Goal: Use online tool/utility: Utilize a website feature to perform a specific function

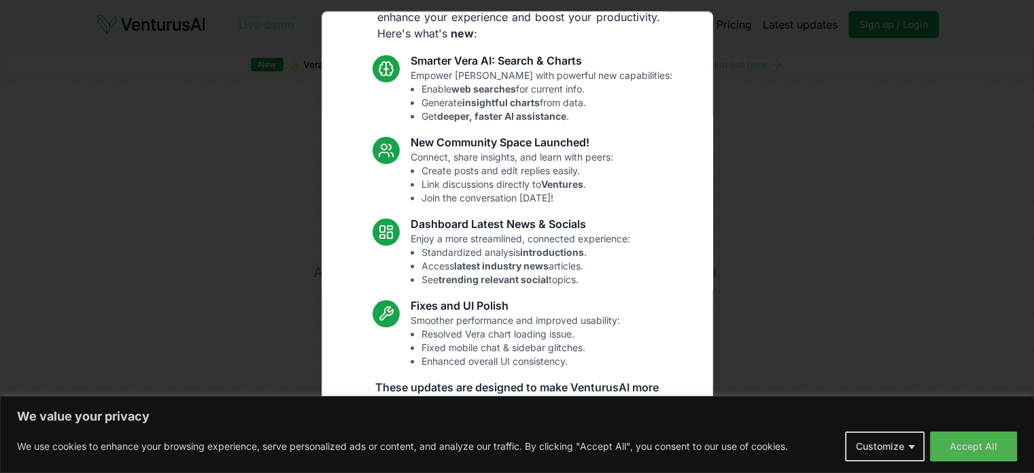
scroll to position [94, 0]
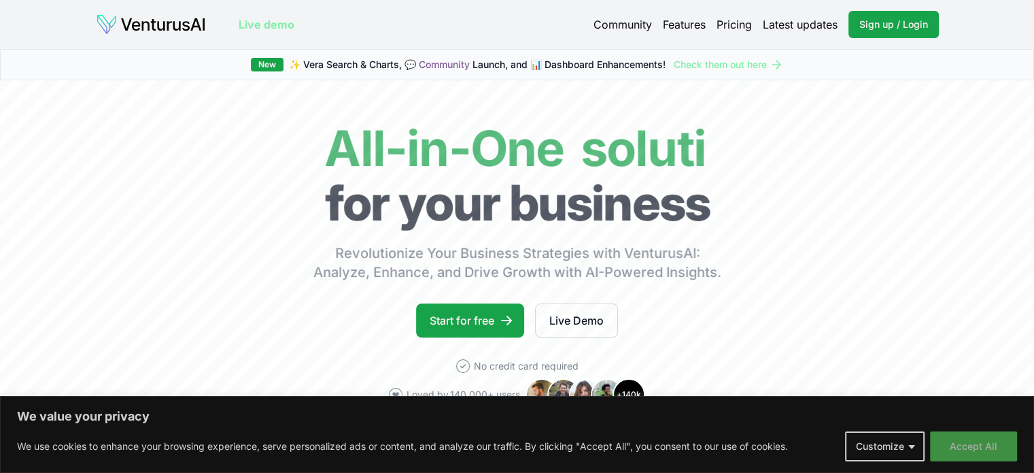
click at [981, 441] on button "Accept All" at bounding box center [973, 446] width 87 height 30
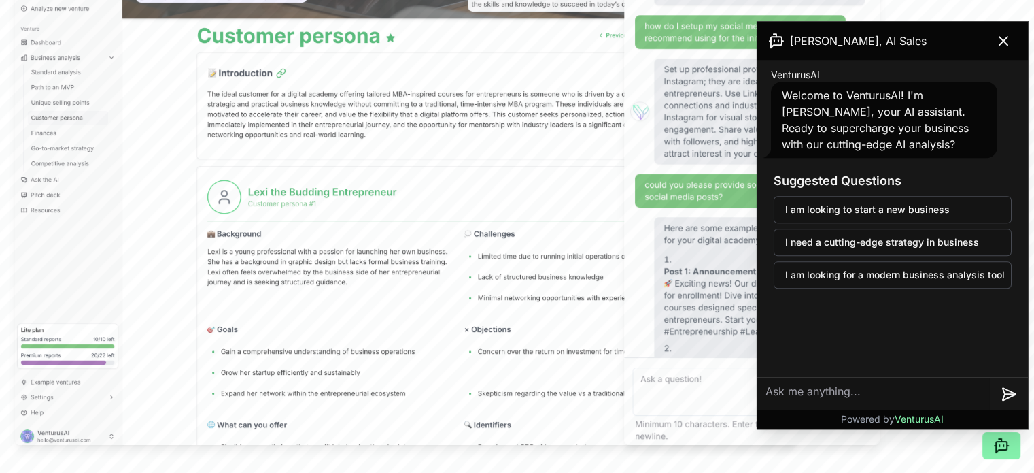
scroll to position [511, 0]
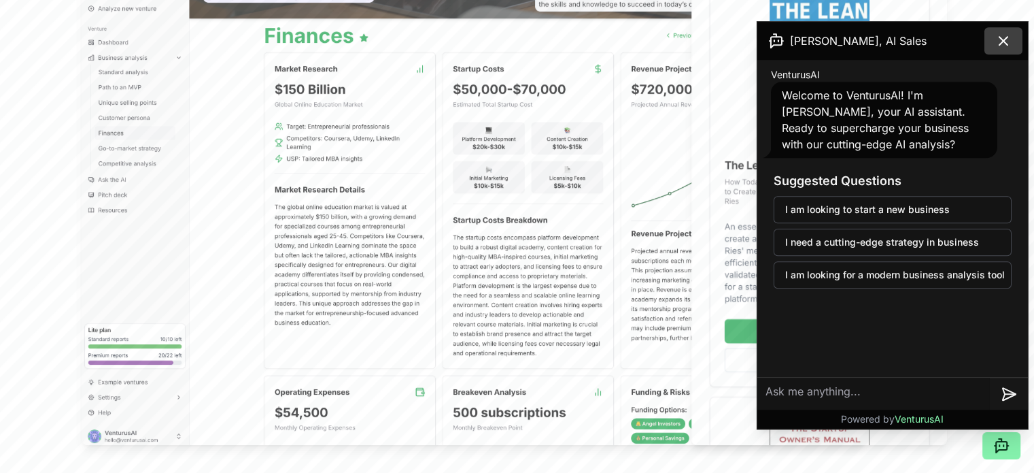
click at [1006, 41] on icon at bounding box center [1003, 41] width 16 height 16
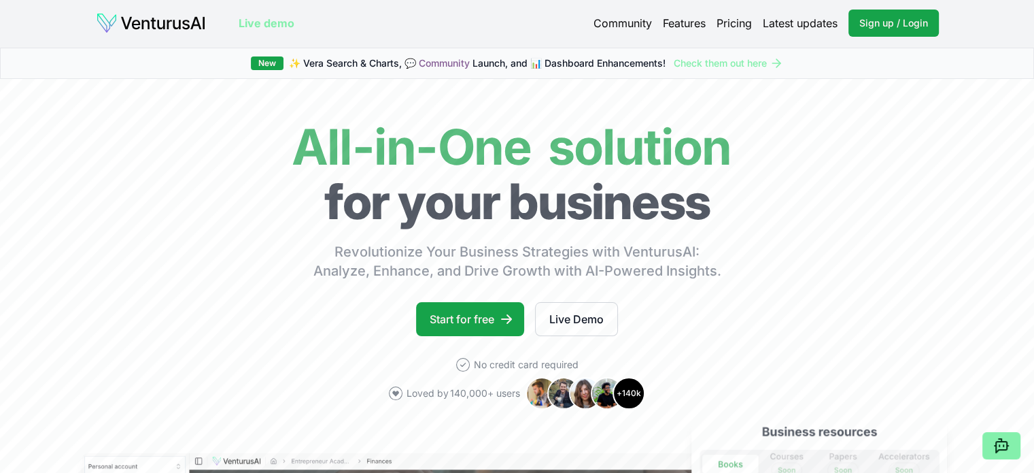
scroll to position [0, 0]
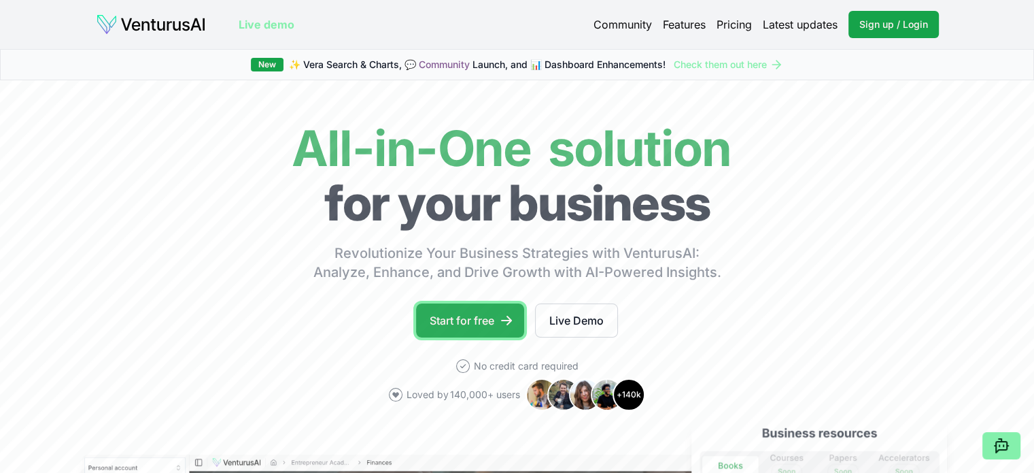
click at [470, 313] on link "Start for free" at bounding box center [470, 320] width 108 height 34
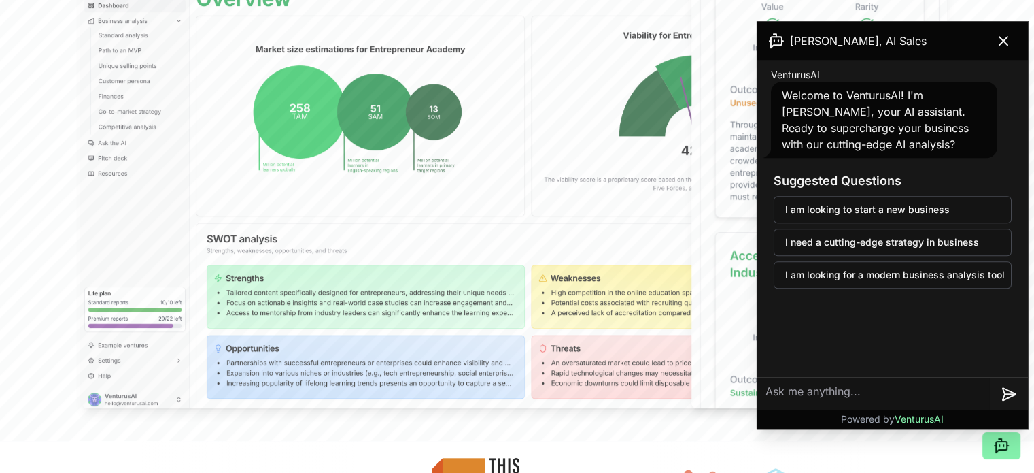
scroll to position [538, 0]
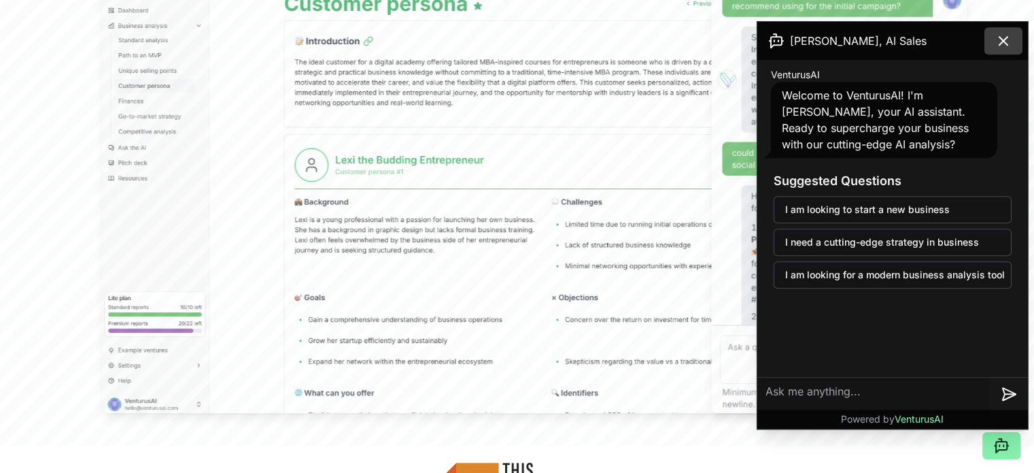
click at [999, 40] on icon at bounding box center [1003, 41] width 16 height 16
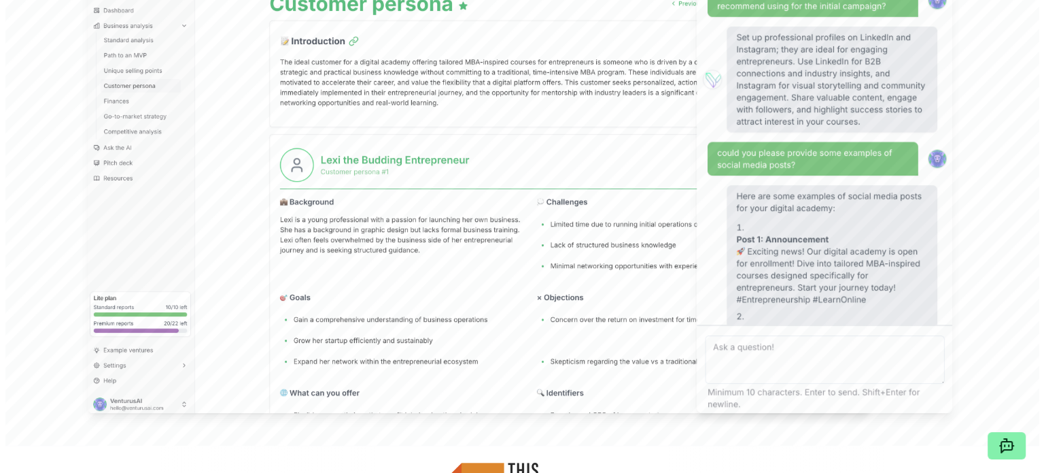
scroll to position [0, 0]
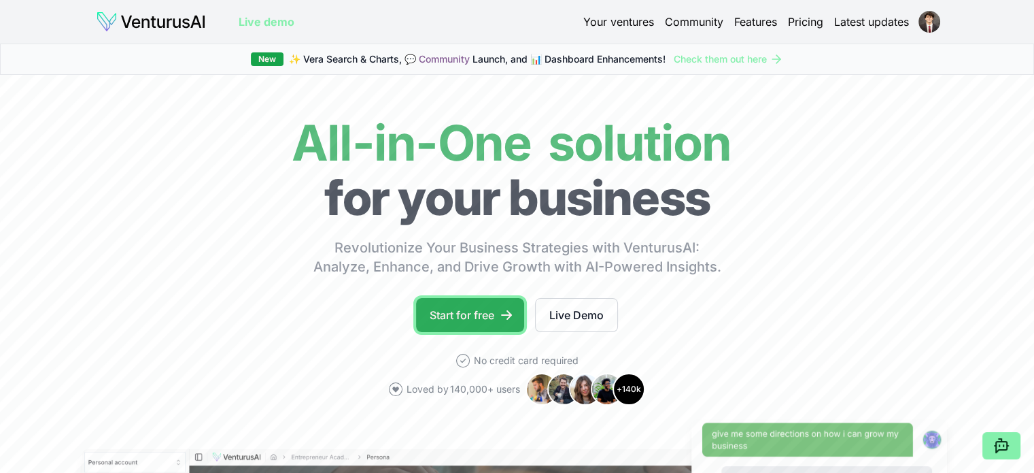
click at [485, 313] on link "Start for free" at bounding box center [470, 315] width 108 height 34
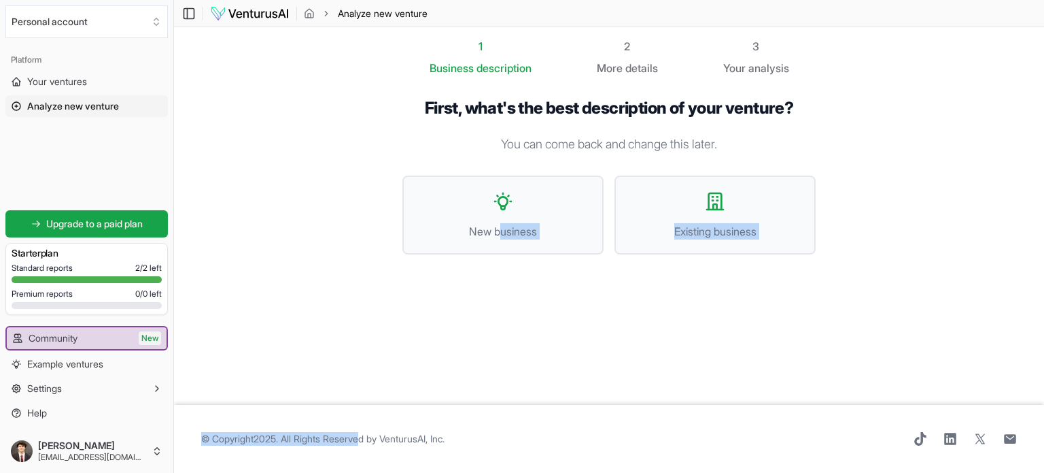
drag, startPoint x: 369, startPoint y: 430, endPoint x: 499, endPoint y: 256, distance: 218.1
click at [499, 256] on main "Toggle Sidebar Analyze new venture Analyze new venture 1 Business description 2…" at bounding box center [609, 236] width 870 height 473
click at [583, 258] on div "First, what's the best description of your venture? You can come back and chang…" at bounding box center [609, 187] width 413 height 178
click at [508, 193] on icon at bounding box center [503, 201] width 22 height 22
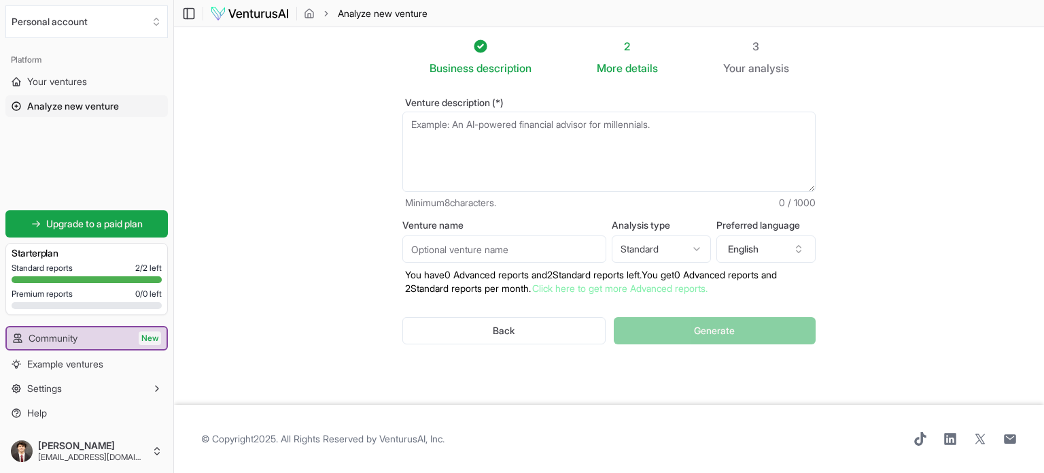
paste textarea "Upvizio is a B2B SaaS platform that helps companies manage and increase their v…"
click at [555, 148] on textarea "Venture description (*)" at bounding box center [609, 152] width 413 height 80
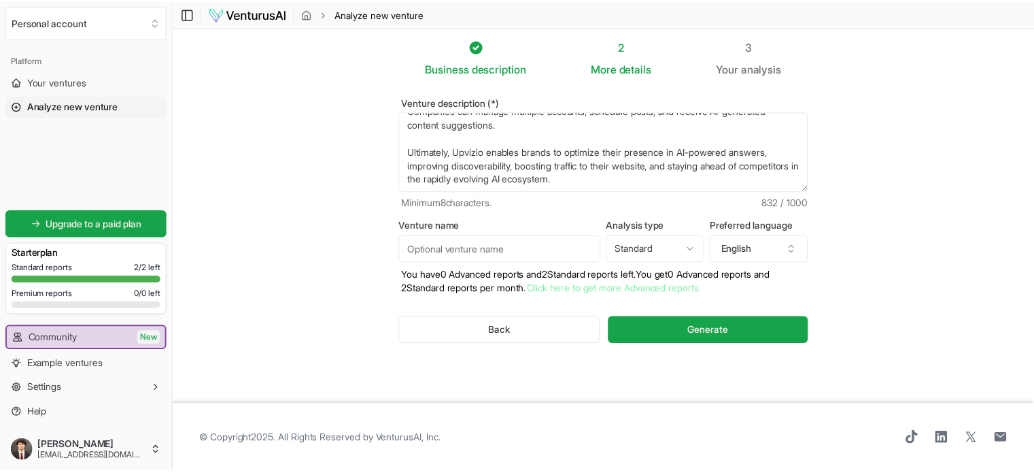
scroll to position [122, 0]
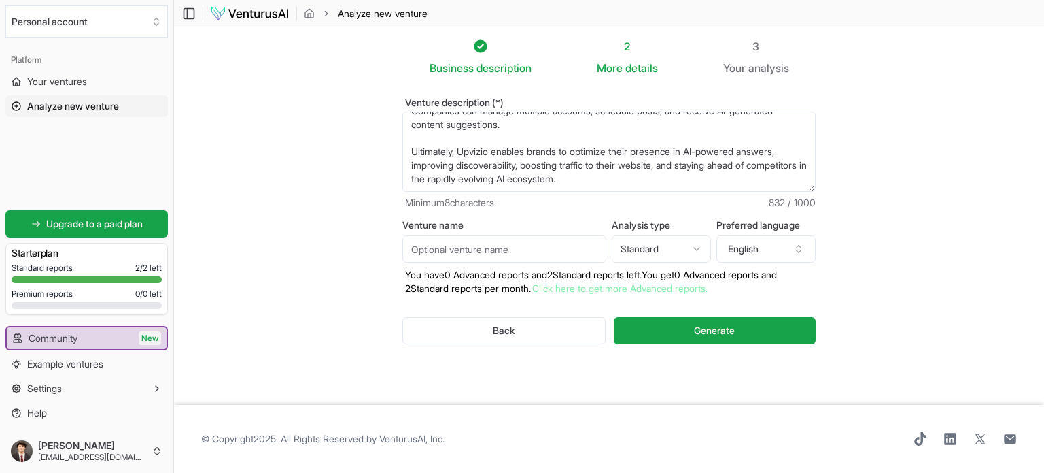
type textarea "Upvizio is a B2B SaaS platform that helps companies manage and increase their v…"
click at [520, 245] on input "Venture name" at bounding box center [505, 248] width 204 height 27
type input "Upvizio"
click at [630, 250] on html "We value your privacy We use cookies to enhance your browsing experience, serve…" at bounding box center [522, 236] width 1044 height 473
click at [759, 249] on html "We value your privacy We use cookies to enhance your browsing experience, serve…" at bounding box center [522, 236] width 1044 height 473
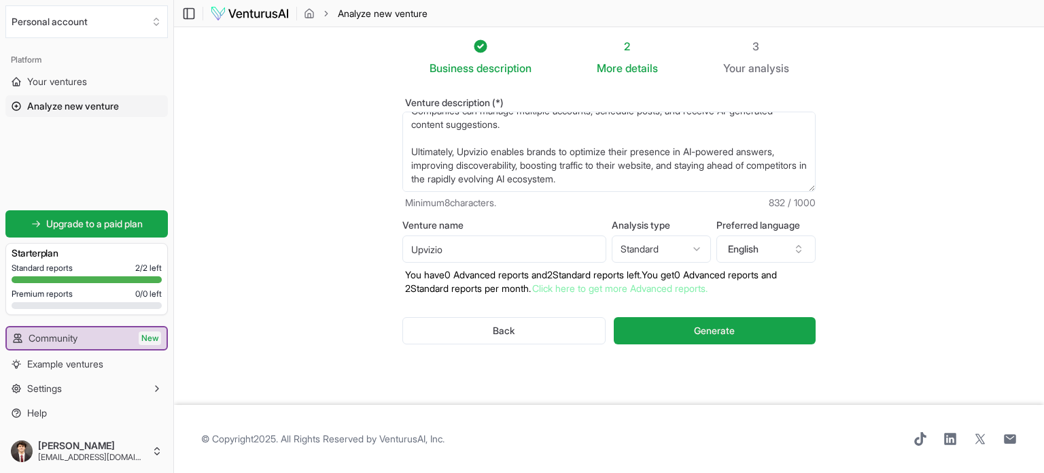
click at [759, 249] on button "English" at bounding box center [766, 248] width 99 height 27
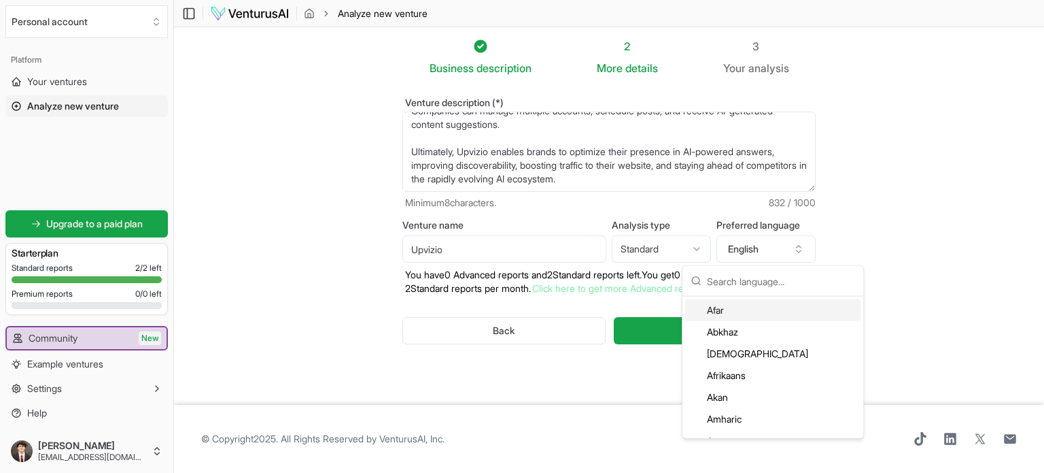
click at [880, 274] on section "Business description 2 More details 3 Your analysis Venture description (*) Upv…" at bounding box center [609, 215] width 870 height 377
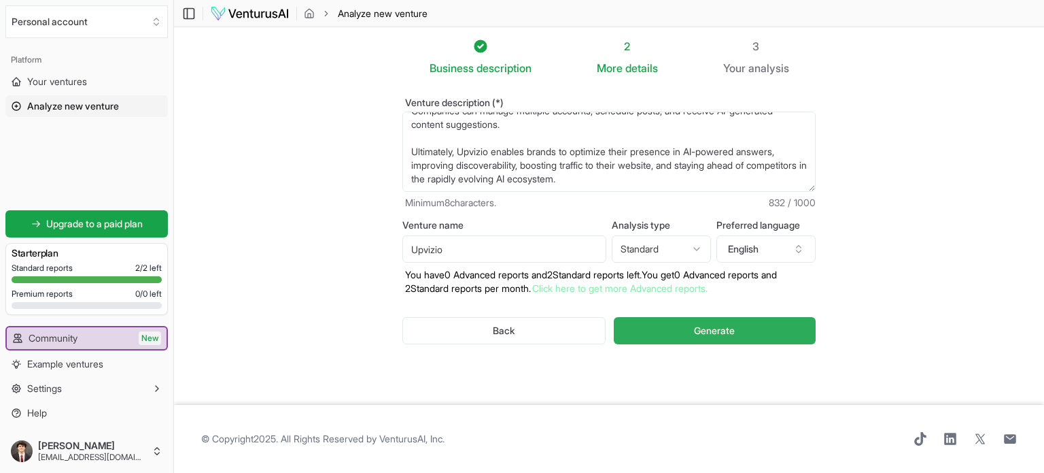
click at [720, 326] on span "Generate" at bounding box center [714, 331] width 41 height 14
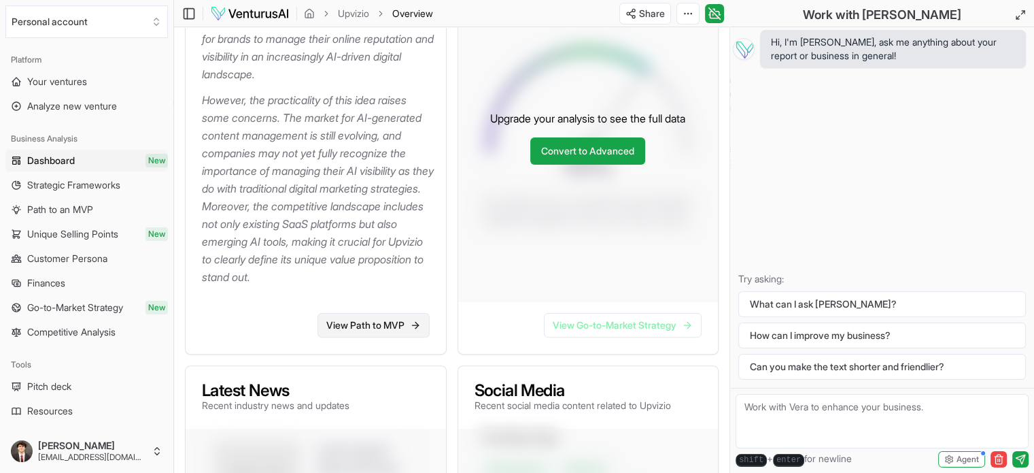
scroll to position [337, 0]
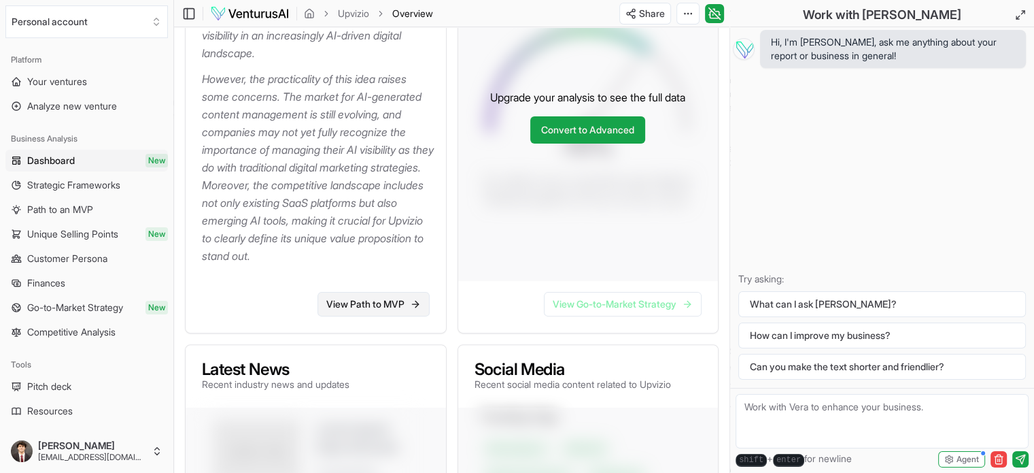
click at [405, 299] on link "View Path to MVP" at bounding box center [374, 304] width 112 height 24
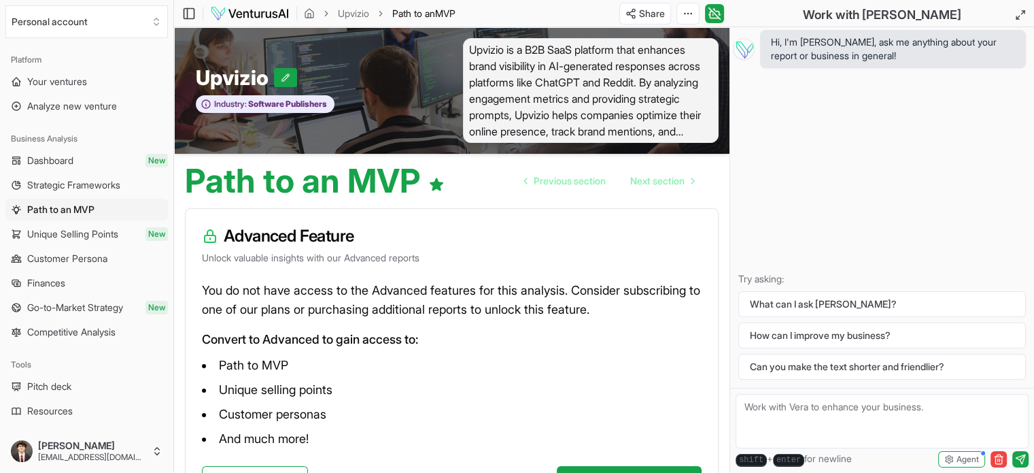
click at [81, 291] on link "Finances" at bounding box center [86, 283] width 163 height 22
